Goal: Task Accomplishment & Management: Use online tool/utility

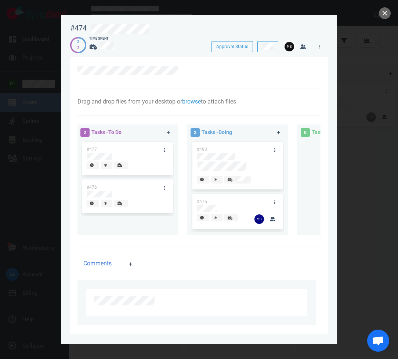
click at [390, 7] on div at bounding box center [199, 179] width 398 height 359
click at [386, 11] on button "close" at bounding box center [385, 13] width 12 height 12
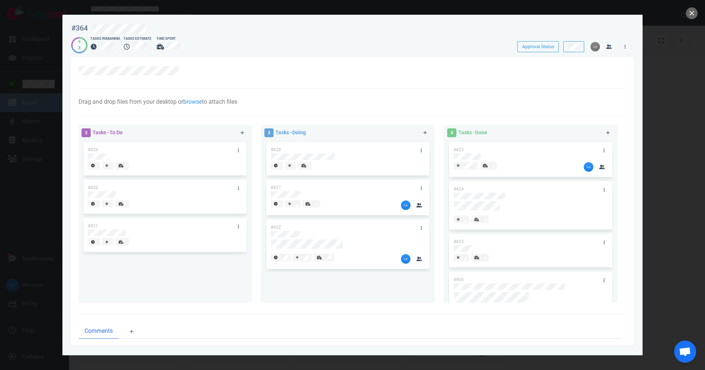
scroll to position [37, 0]
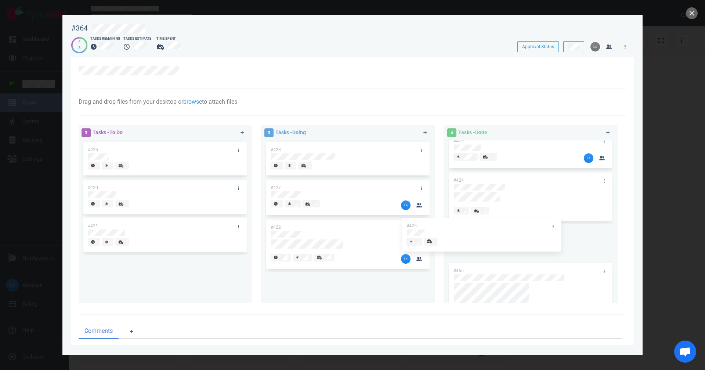
drag, startPoint x: 482, startPoint y: 211, endPoint x: 360, endPoint y: 253, distance: 129.2
click at [363, 252] on div "3 Tasks - To Do #426 #420 #421 3 Tasks - Doing #428 #427 #422 4 Tasks - Done #4…" at bounding box center [350, 214] width 553 height 189
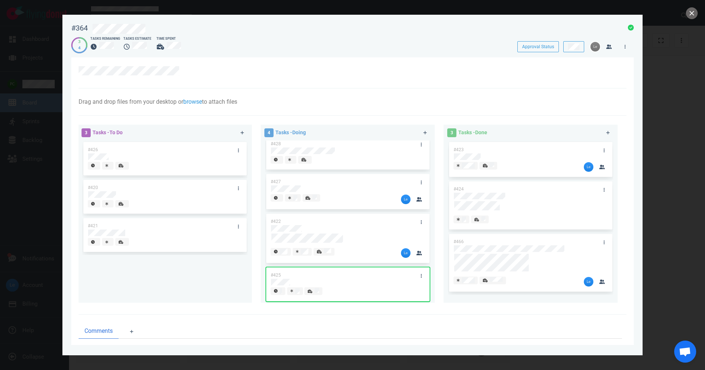
scroll to position [7, 0]
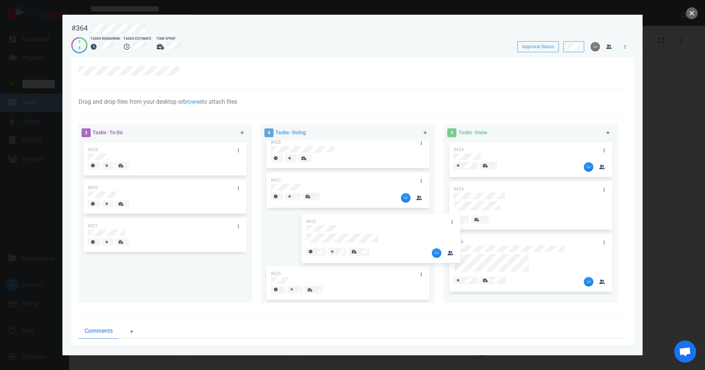
drag, startPoint x: 335, startPoint y: 220, endPoint x: 367, endPoint y: 222, distance: 32.4
click at [370, 222] on div "#428 #427 #422 #425 #422" at bounding box center [347, 211] width 165 height 156
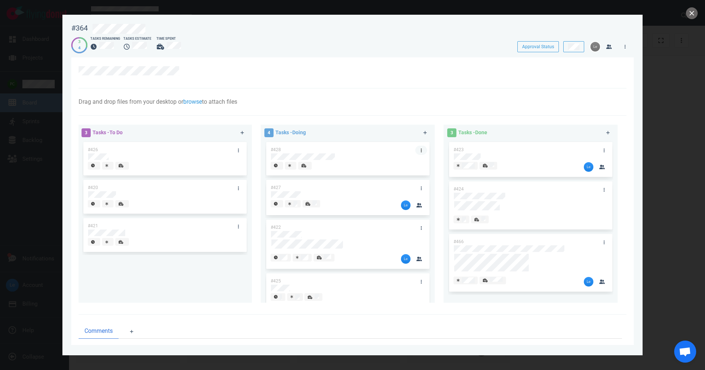
click at [398, 153] on div at bounding box center [348, 156] width 154 height 7
click at [398, 150] on div "#428 #427 #422 #425" at bounding box center [347, 218] width 165 height 156
click at [303, 167] on icon at bounding box center [304, 165] width 5 height 4
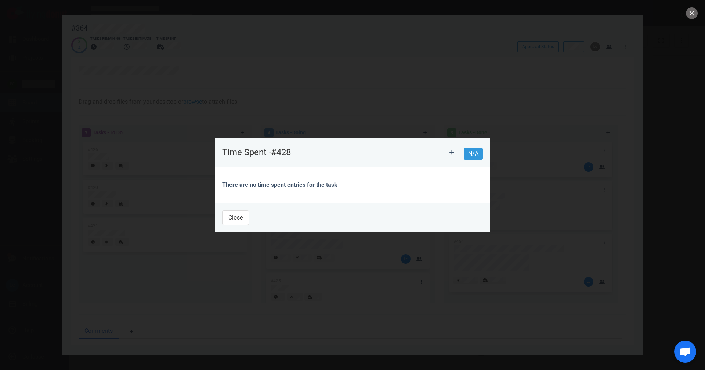
click at [398, 142] on header "Time Spent · #428 N/A" at bounding box center [353, 152] width 276 height 30
click at [398, 156] on button at bounding box center [452, 152] width 18 height 15
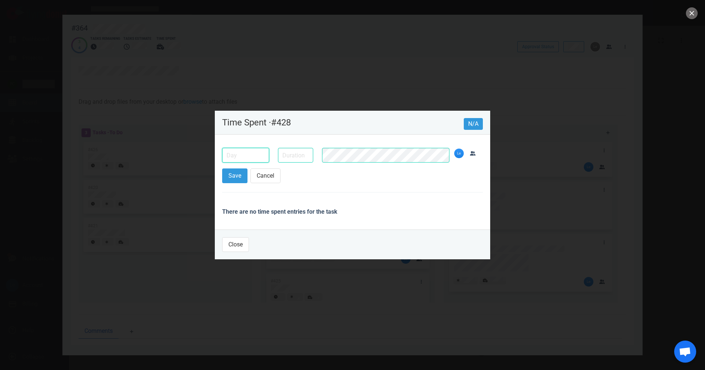
click at [264, 155] on input "text" at bounding box center [245, 155] width 47 height 15
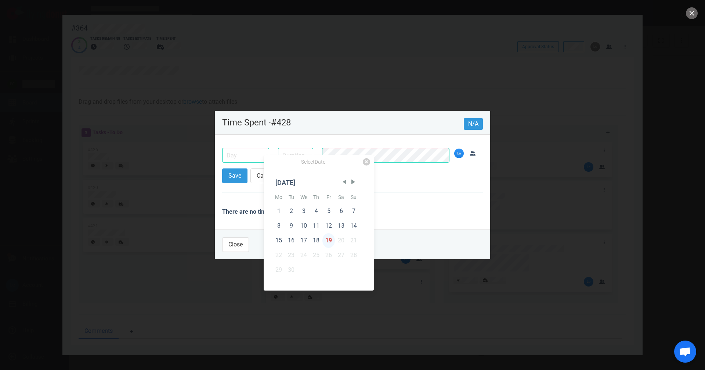
click at [330, 237] on div "19" at bounding box center [329, 240] width 12 height 15
type input "[DATE]"
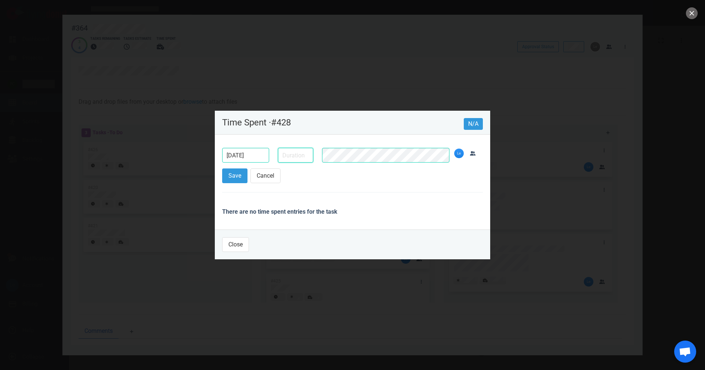
click at [309, 159] on input "text" at bounding box center [295, 155] width 35 height 15
type input "2.5h"
click at [222, 168] on button "Save" at bounding box center [234, 175] width 25 height 15
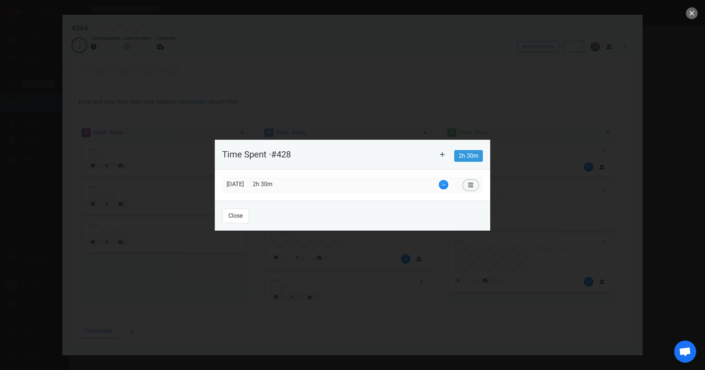
click at [398, 181] on button at bounding box center [470, 185] width 15 height 11
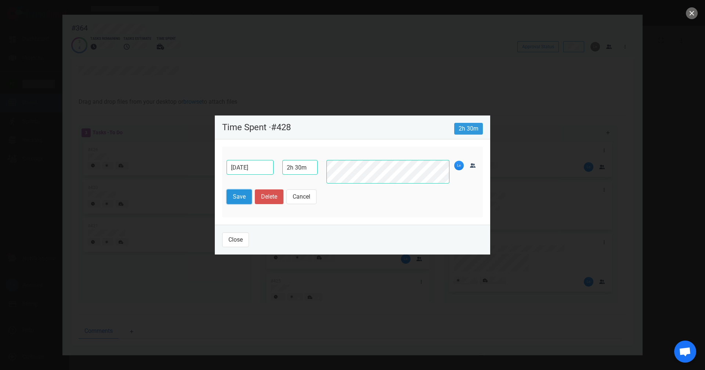
click at [244, 195] on button "Save" at bounding box center [239, 196] width 25 height 15
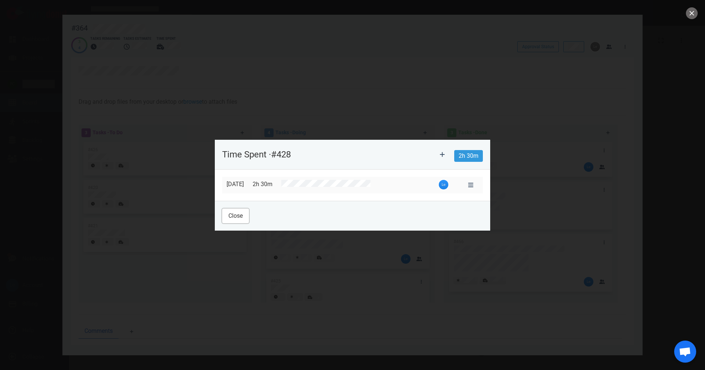
click at [231, 220] on button "Close" at bounding box center [235, 215] width 27 height 15
